Goal: Task Accomplishment & Management: Use online tool/utility

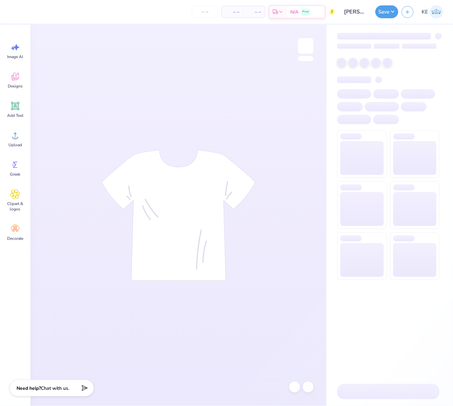
type input "24"
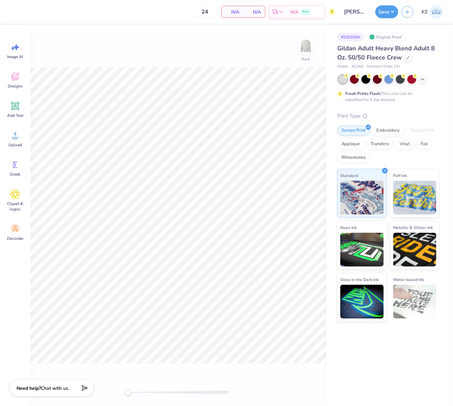
click at [2, 141] on div "Image AI Designs Add Text Upload Greek Clipart & logos Decorate" at bounding box center [15, 215] width 30 height 381
click at [9, 131] on div "Upload" at bounding box center [15, 138] width 24 height 25
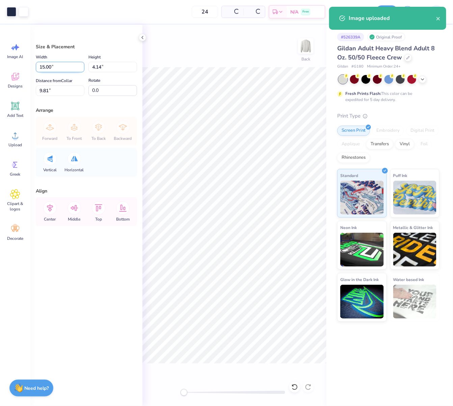
click at [55, 64] on input "15.00" at bounding box center [60, 67] width 49 height 10
type input "12.00"
type input "3.31"
click at [52, 92] on input "10.22" at bounding box center [60, 90] width 49 height 10
type input "3"
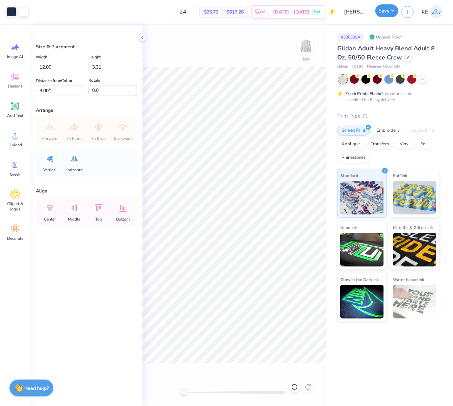
drag, startPoint x: 385, startPoint y: 9, endPoint x: 394, endPoint y: 9, distance: 8.8
click at [391, 9] on button "Save" at bounding box center [387, 10] width 23 height 13
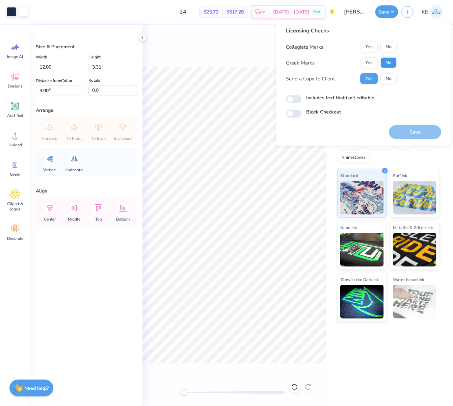
click at [385, 67] on button "No" at bounding box center [389, 62] width 16 height 11
click at [392, 42] on button "No" at bounding box center [389, 47] width 16 height 11
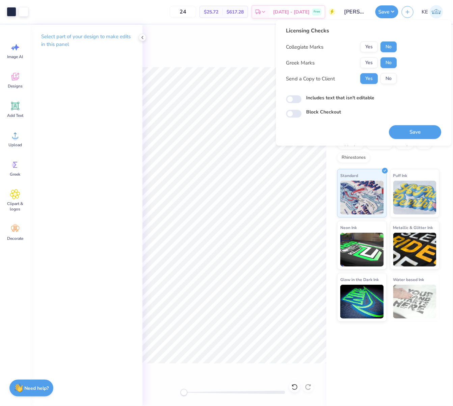
click at [417, 129] on button "Save" at bounding box center [415, 132] width 52 height 14
click at [140, 37] on icon at bounding box center [142, 37] width 5 height 5
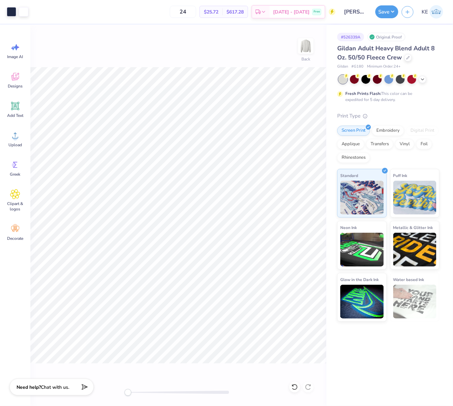
click at [42, 391] on div "Need help? Chat with us." at bounding box center [51, 387] width 84 height 17
click at [93, 352] on div "Collapse How can we help you?" at bounding box center [58, 374] width 108 height 64
click at [302, 52] on div "Back" at bounding box center [178, 215] width 296 height 381
drag, startPoint x: 387, startPoint y: 21, endPoint x: 391, endPoint y: 12, distance: 9.4
click at [387, 21] on div "Save KE" at bounding box center [415, 12] width 78 height 24
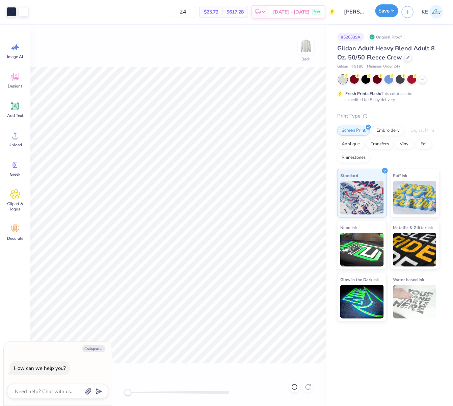
click at [391, 12] on button "Save" at bounding box center [387, 10] width 23 height 13
click at [393, 9] on button "Save" at bounding box center [387, 10] width 23 height 13
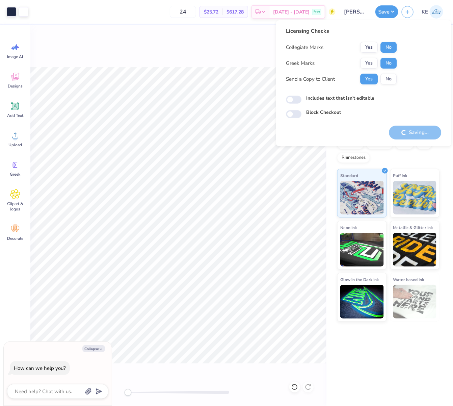
type textarea "x"
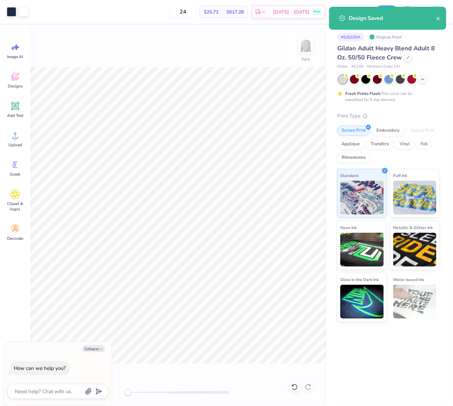
type textarea "x"
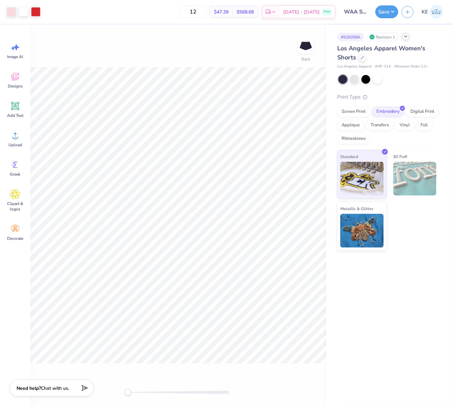
click at [362, 37] on div at bounding box center [405, 36] width 7 height 7
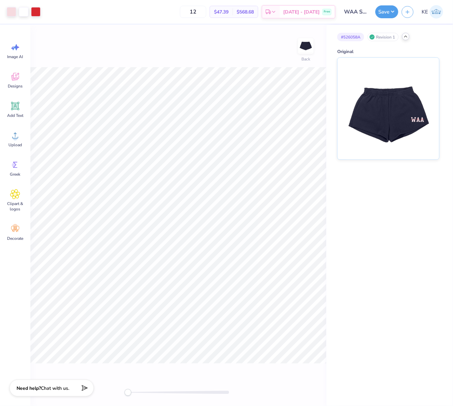
click at [362, 36] on polyline at bounding box center [406, 36] width 3 height 1
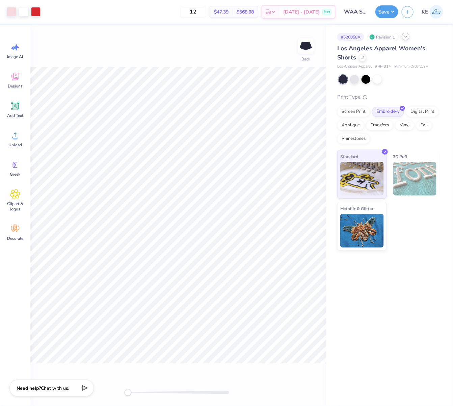
click at [353, 55] on span "Los Angeles Apparel Women's Shorts" at bounding box center [381, 52] width 88 height 17
click at [362, 56] on icon at bounding box center [362, 56] width 3 height 3
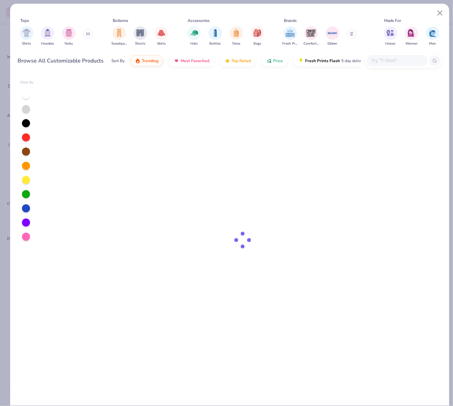
click at [362, 65] on div at bounding box center [397, 60] width 61 height 11
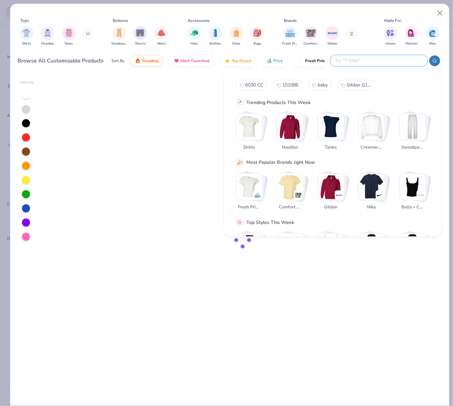
paste input "3797"
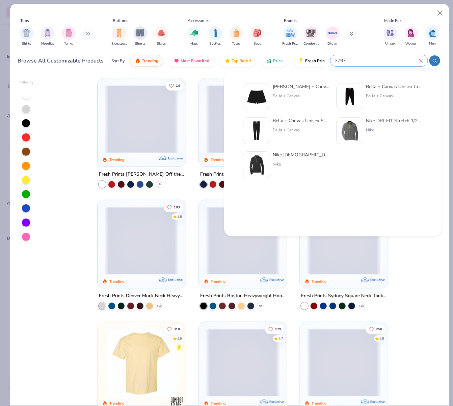
type input "3797"
click at [308, 87] on div "Bella + Canvas Ladies' Cutoff Sweat Short" at bounding box center [301, 86] width 57 height 7
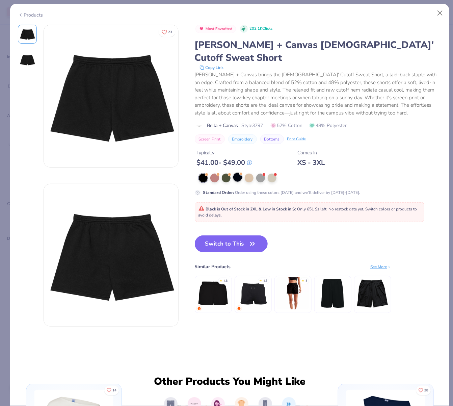
click at [238, 173] on div at bounding box center [237, 177] width 9 height 9
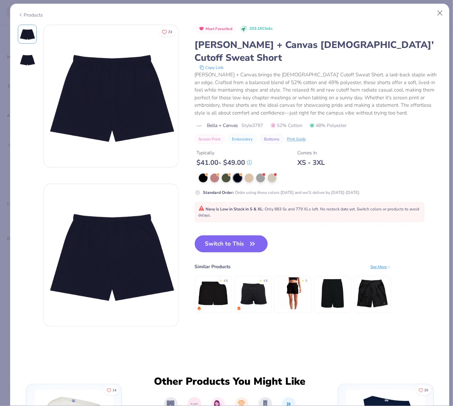
click at [243, 235] on button "Switch to This" at bounding box center [231, 243] width 73 height 17
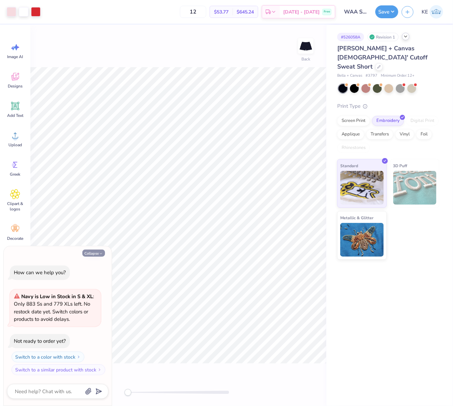
click at [82, 252] on button "Collapse" at bounding box center [93, 253] width 23 height 7
type textarea "x"
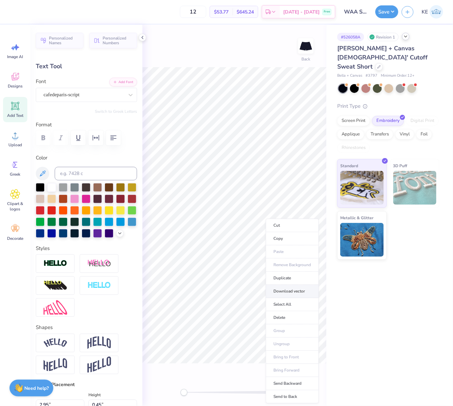
click at [304, 293] on li "Download vector" at bounding box center [292, 291] width 53 height 13
click at [141, 36] on icon at bounding box center [142, 37] width 5 height 5
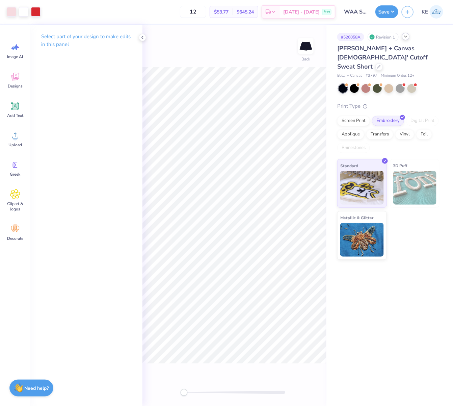
click at [342, 271] on div "Art colors 12 $53.77 Per Item $645.24 Total Est. Delivery Oct 11 - 14 Free Desi…" at bounding box center [226, 203] width 453 height 406
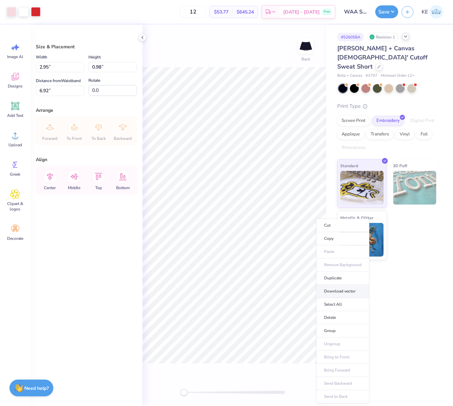
click at [350, 291] on li "Download vector" at bounding box center [343, 291] width 53 height 13
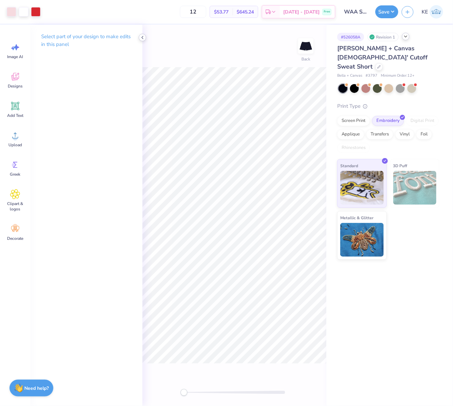
click at [139, 35] on div at bounding box center [142, 37] width 7 height 7
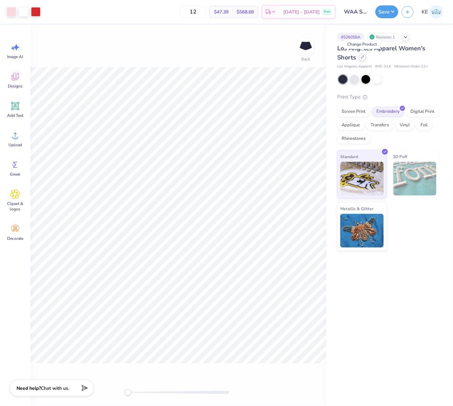
click at [362, 58] on div at bounding box center [362, 56] width 7 height 7
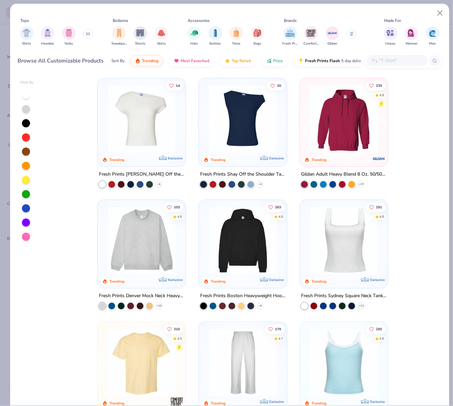
click at [362, 58] on input "text" at bounding box center [397, 61] width 52 height 8
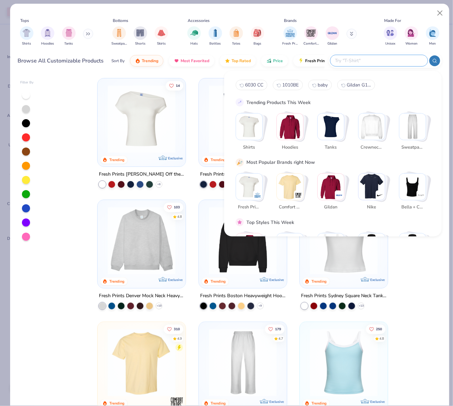
paste input "3797"
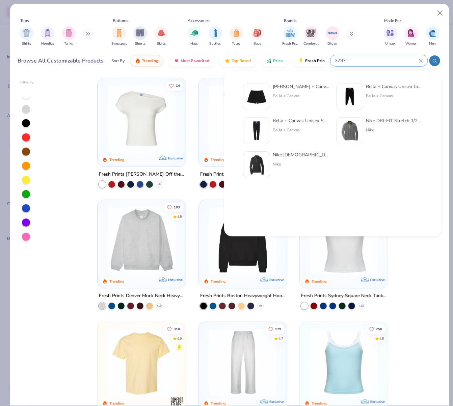
click at [362, 57] on input "3797" at bounding box center [377, 61] width 84 height 8
type input "3797"
click at [304, 85] on div "Bella + Canvas Ladies' Cutoff Sweat Short" at bounding box center [301, 86] width 57 height 7
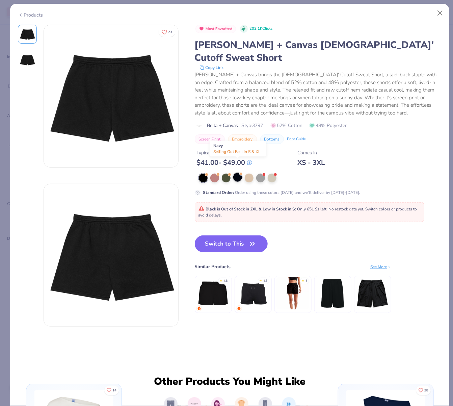
click at [235, 173] on div at bounding box center [237, 177] width 9 height 9
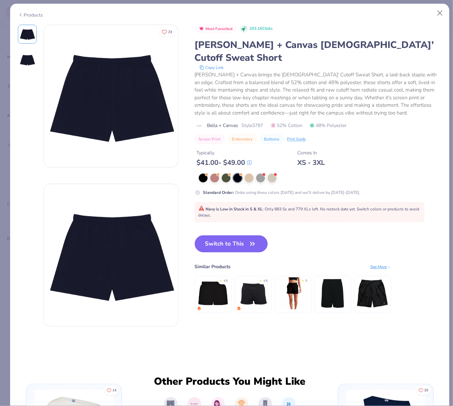
click at [241, 235] on button "Switch to This" at bounding box center [231, 243] width 73 height 17
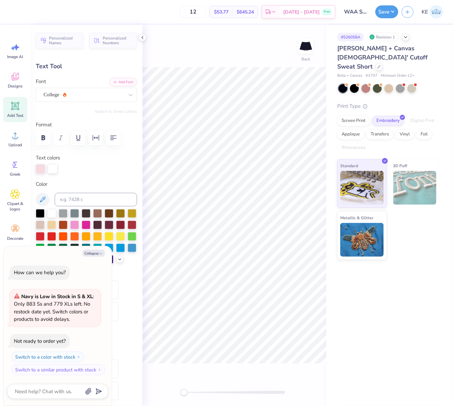
type textarea "x"
type input "0.0"
click at [328, 268] on div "Art colors 12 $53.77 Per Item $645.24 Total Est. Delivery Oct 11 - 14 Free Desi…" at bounding box center [226, 203] width 453 height 406
type textarea "x"
type input "2.95"
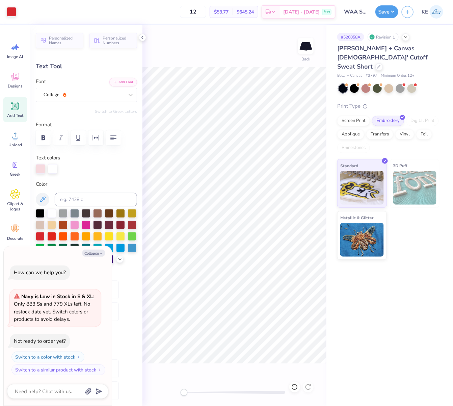
type input "0.45"
type input "7.18"
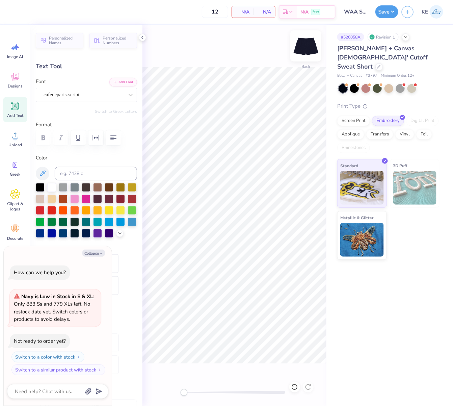
click at [311, 51] on img at bounding box center [306, 45] width 27 height 27
click at [311, 51] on img at bounding box center [306, 46] width 14 height 14
click at [14, 138] on circle at bounding box center [15, 138] width 5 height 5
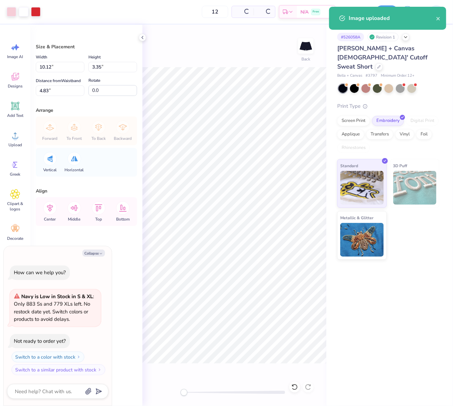
type textarea "x"
click at [61, 66] on input "10.12" at bounding box center [60, 67] width 49 height 10
type input "6"
type textarea "x"
type input "6.00"
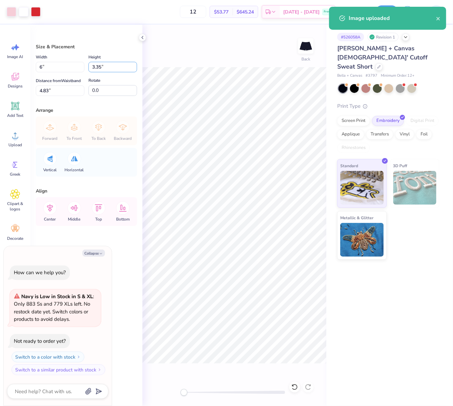
type input "1.98"
click at [58, 91] on input "5.51" at bounding box center [60, 90] width 49 height 10
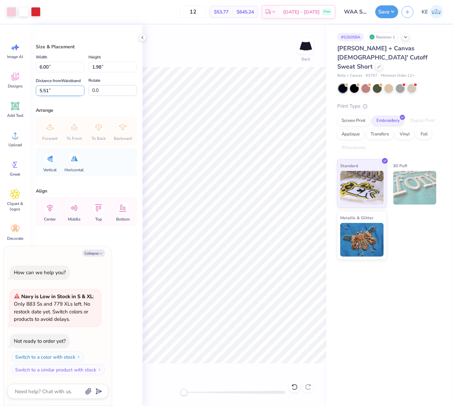
click at [58, 91] on input "5.51" at bounding box center [60, 90] width 49 height 10
type input "8"
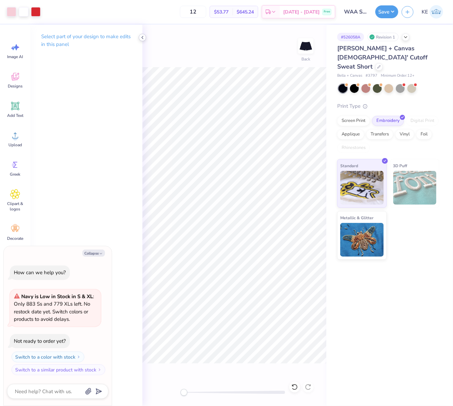
click at [141, 35] on icon at bounding box center [142, 37] width 5 height 5
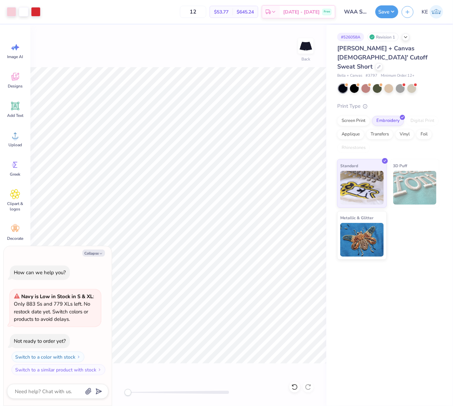
type textarea "x"
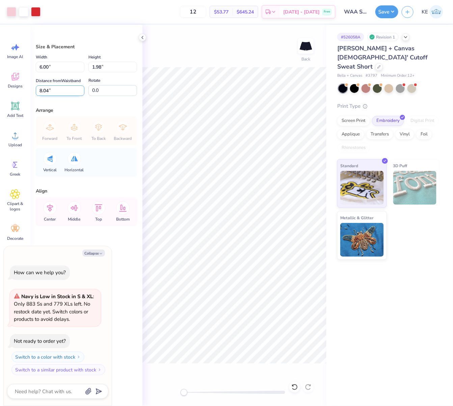
click at [57, 90] on input "8.04" at bounding box center [60, 90] width 49 height 10
type input "8"
type textarea "x"
click at [62, 89] on input "8" at bounding box center [60, 90] width 49 height 10
type input "9"
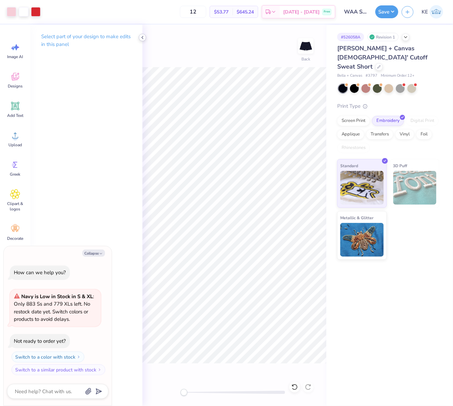
click at [142, 36] on icon at bounding box center [142, 37] width 5 height 5
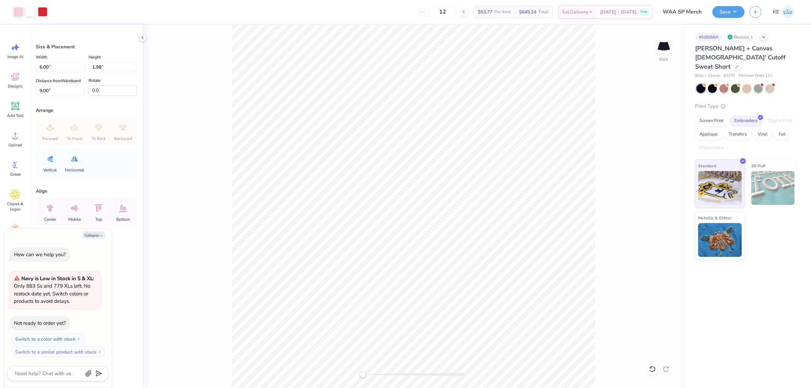
type textarea "x"
click at [61, 91] on input "9.00" at bounding box center [60, 90] width 49 height 10
type input ".5"
type textarea "x"
click at [58, 92] on input ".5" at bounding box center [60, 90] width 49 height 10
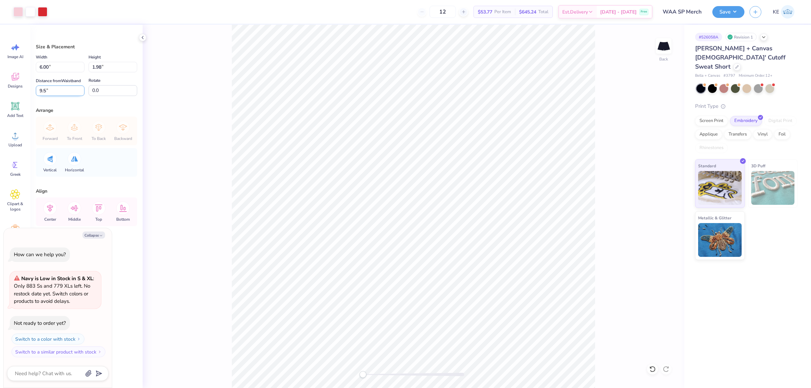
type input "9.5"
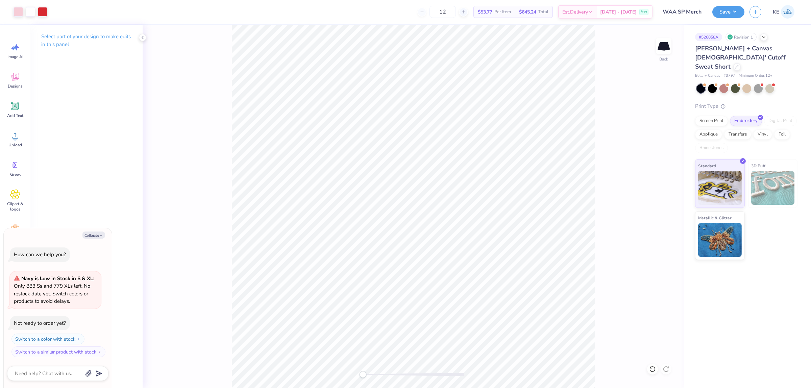
click at [362, 325] on div "Back" at bounding box center [413, 206] width 541 height 363
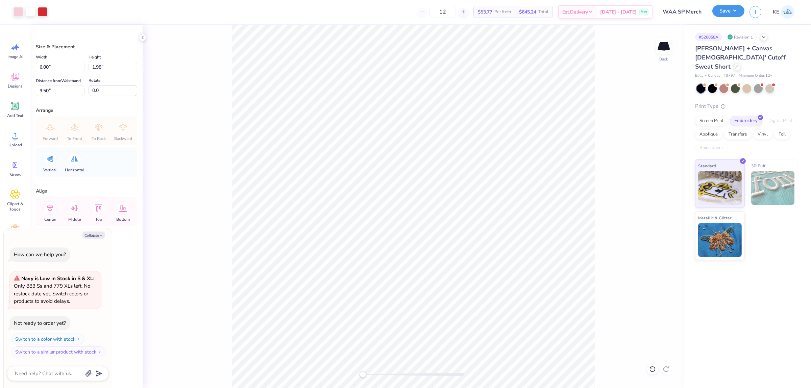
click at [362, 12] on button "Save" at bounding box center [728, 11] width 32 height 12
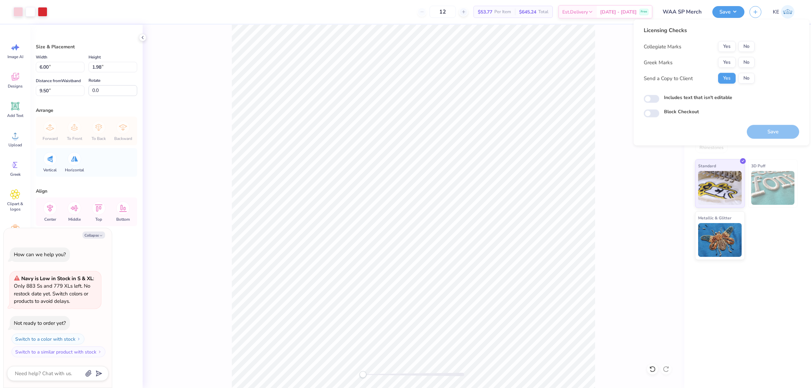
click at [362, 68] on div "Collegiate Marks Yes No Greek Marks Yes No Send a Copy to Client Yes No" at bounding box center [698, 62] width 111 height 43
click at [362, 57] on button "No" at bounding box center [746, 62] width 16 height 11
click at [362, 41] on button "No" at bounding box center [746, 46] width 16 height 11
click at [362, 133] on button "Save" at bounding box center [773, 132] width 52 height 14
type textarea "x"
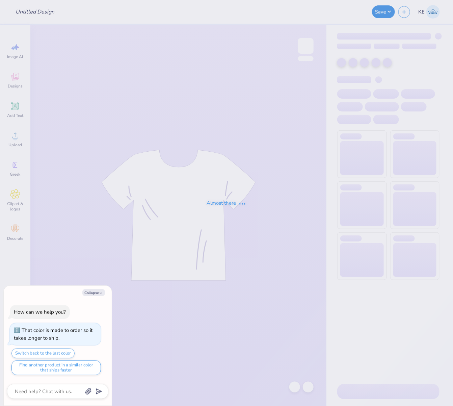
type textarea "x"
type input "WAA SP Merch"
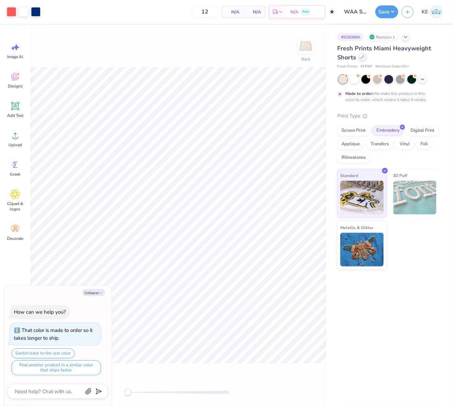
click at [363, 57] on icon at bounding box center [362, 56] width 3 height 3
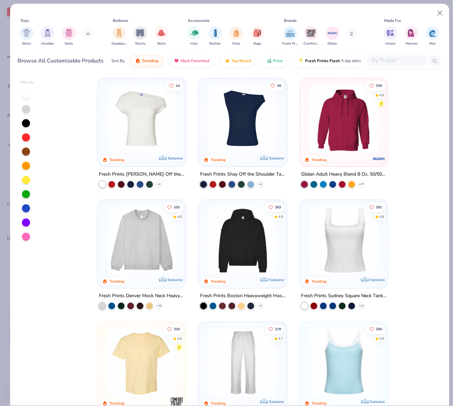
click at [411, 148] on div "14 Trending Exclusive Fresh Prints Chloe Off the Shoulder Top + 6 20 Trending E…" at bounding box center [243, 240] width 398 height 331
type textarea "x"
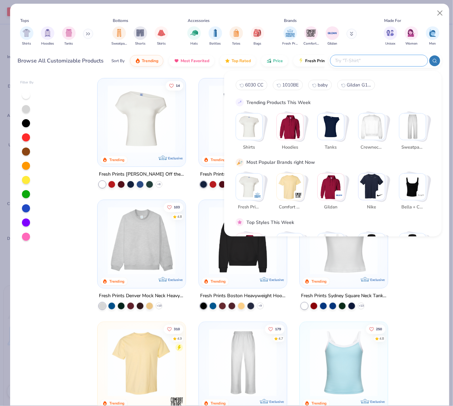
click at [401, 58] on input "text" at bounding box center [379, 61] width 89 height 8
paste input "4933"
type input "4933"
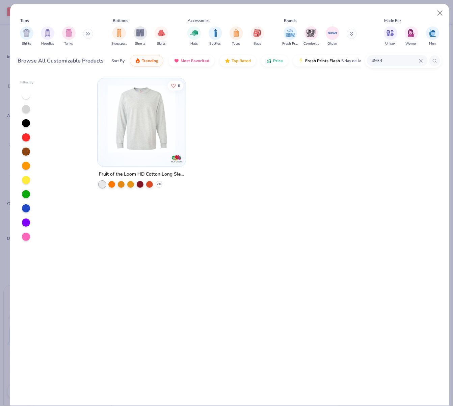
click at [153, 122] on img at bounding box center [141, 119] width 75 height 68
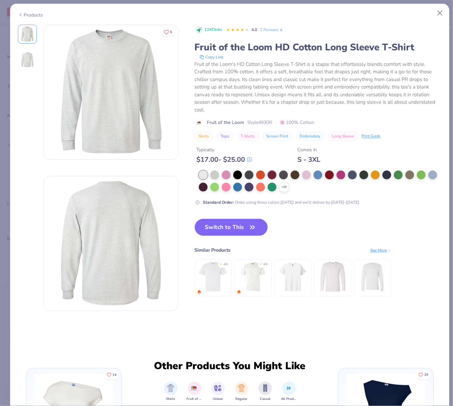
click at [341, 57] on div "Copy Link" at bounding box center [319, 57] width 247 height 7
click at [441, 18] on button "Close" at bounding box center [440, 13] width 13 height 13
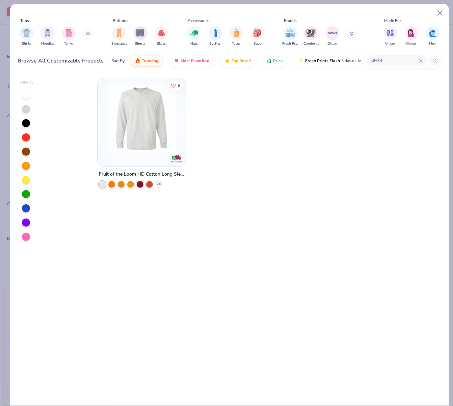
type textarea "x"
click at [385, 61] on input "4933" at bounding box center [395, 61] width 48 height 8
click at [352, 60] on input "4933" at bounding box center [377, 61] width 84 height 8
paste input "Wo's Relax Track Shorts"
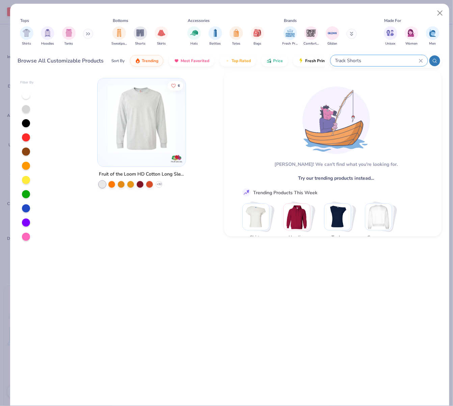
type input "Track Shorts"
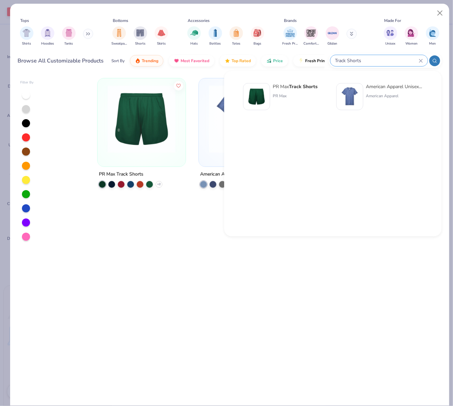
click at [289, 286] on div "PR Max Track Shorts + 2 American Apparel Unisex Triblend Short-Sleeve Track T-S…" at bounding box center [243, 240] width 398 height 331
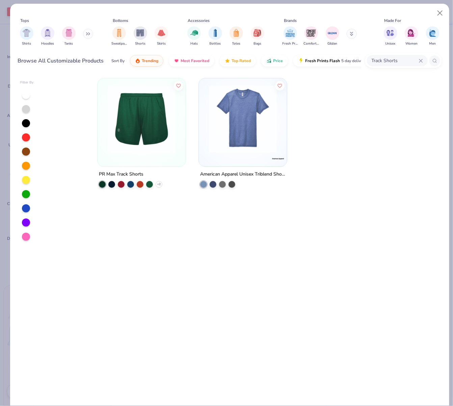
click at [336, 217] on div "PR Max Track Shorts + 2 American Apparel Unisex Triblend Short-Sleeve Track T-S…" at bounding box center [243, 240] width 398 height 331
click at [360, 237] on div "PR Max Track Shorts + 2 American Apparel Unisex Triblend Short-Sleeve Track T-S…" at bounding box center [243, 240] width 398 height 331
click at [350, 188] on div at bounding box center [344, 138] width 89 height 121
type textarea "x"
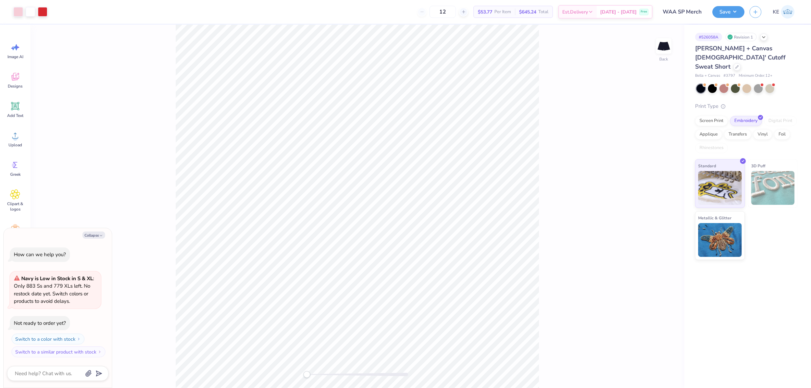
click at [564, 342] on div "Back" at bounding box center [357, 206] width 654 height 363
click at [734, 9] on button "Save" at bounding box center [728, 11] width 32 height 12
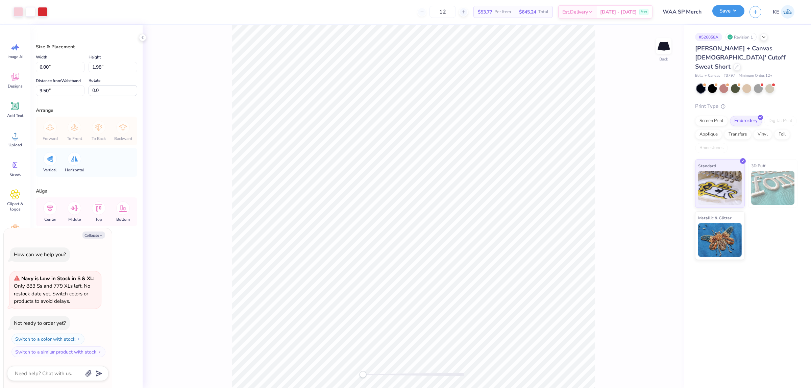
click at [735, 12] on button "Save" at bounding box center [728, 11] width 32 height 12
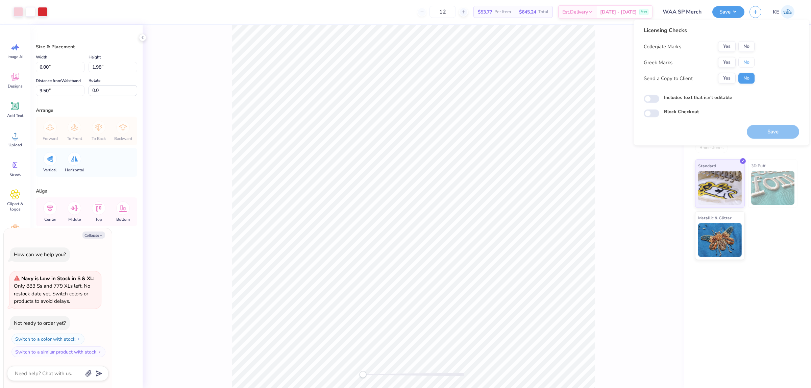
drag, startPoint x: 749, startPoint y: 61, endPoint x: 750, endPoint y: 52, distance: 9.1
click at [749, 61] on button "No" at bounding box center [746, 62] width 16 height 11
click at [750, 43] on button "No" at bounding box center [746, 46] width 16 height 11
click at [781, 138] on button "Save" at bounding box center [773, 132] width 52 height 14
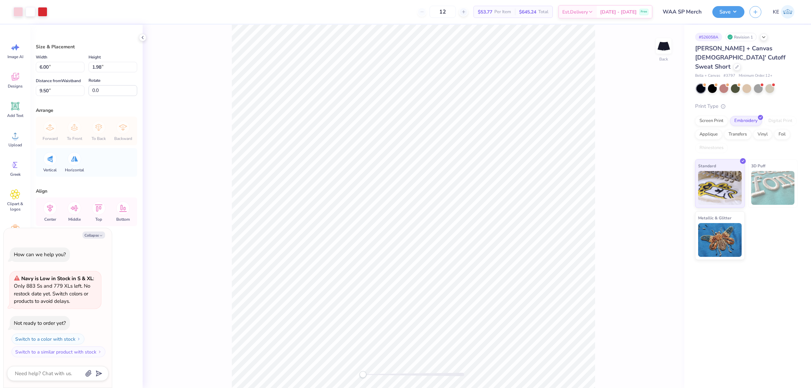
type textarea "x"
